Goal: Information Seeking & Learning: Learn about a topic

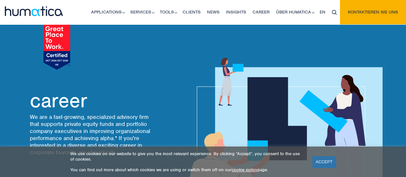
click at [325, 51] on div at bounding box center [294, 124] width 183 height 180
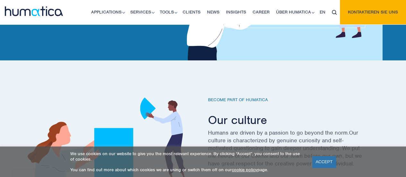
scroll to position [154, 0]
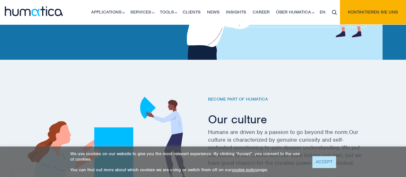
click at [320, 160] on font "ACCEPT" at bounding box center [323, 161] width 17 height 5
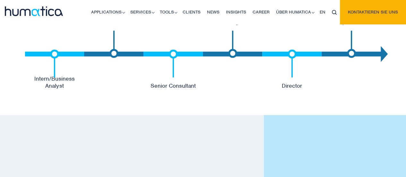
scroll to position [1411, 0]
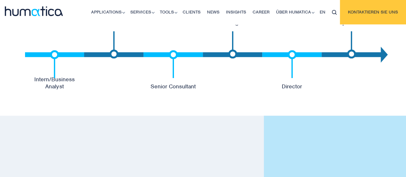
click at [372, 7] on link "Kontaktieren Sie uns" at bounding box center [373, 12] width 66 height 24
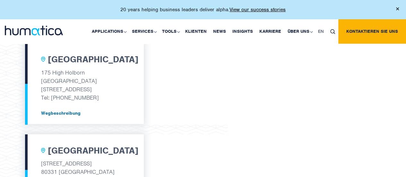
scroll to position [237, 0]
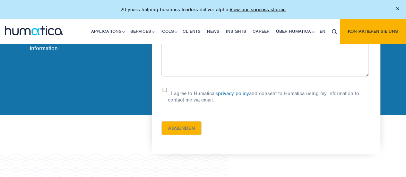
scroll to position [64, 0]
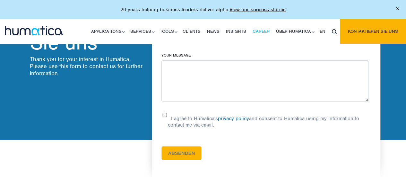
click at [266, 31] on font "career" at bounding box center [260, 31] width 17 height 5
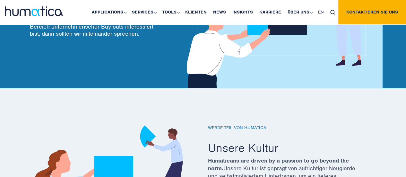
scroll to position [167, 0]
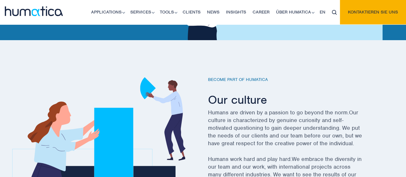
click at [345, 70] on div "Become part of Humatica Our culture Humans are driven by a passion to go beyond…" at bounding box center [203, 171] width 406 height 262
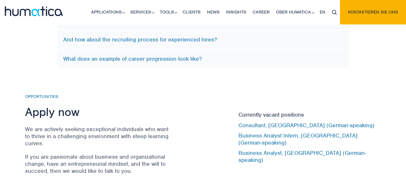
scroll to position [2085, 0]
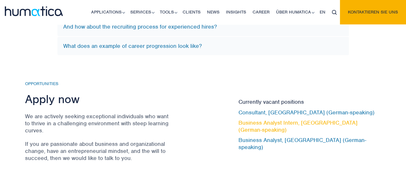
click at [264, 127] on font "Business Analyst Intern, [GEOGRAPHIC_DATA] (German-speaking)" at bounding box center [297, 126] width 119 height 14
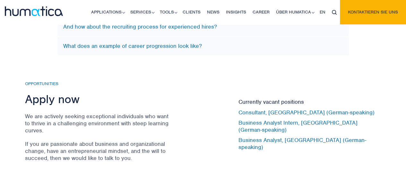
click at [263, 81] on div "Currently vacant positions Consultant, Munich (German-speaking) Business Analys…" at bounding box center [309, 124] width 143 height 87
